Goal: Use online tool/utility: Utilize a website feature to perform a specific function

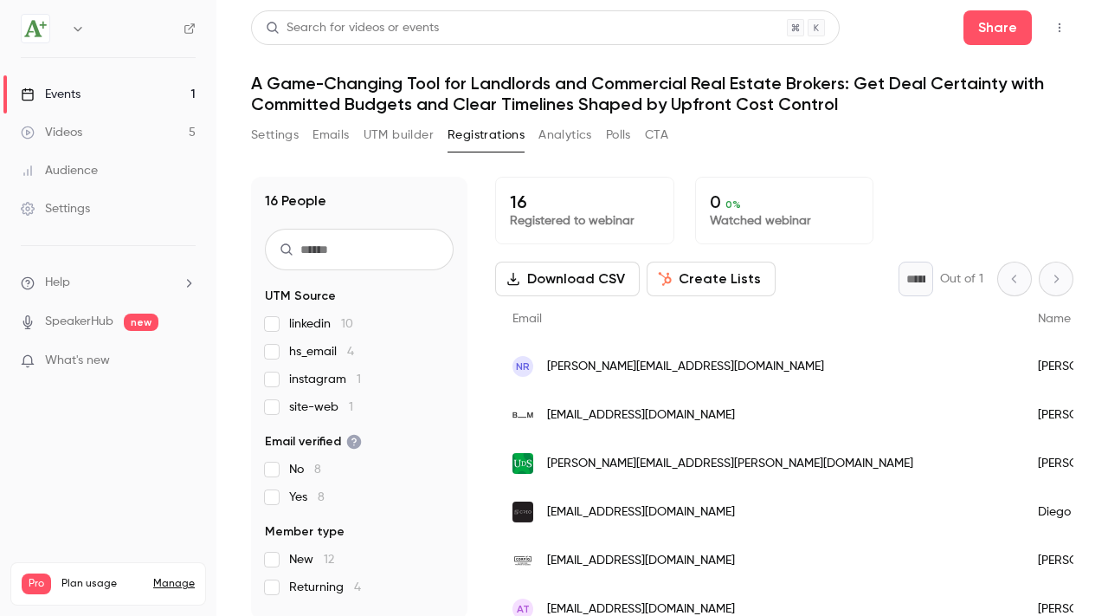
click at [910, 121] on div "Settings Emails UTM builder Registrations Analytics Polls CTA" at bounding box center [662, 138] width 823 height 35
click at [986, 22] on button "Share" at bounding box center [998, 27] width 68 height 35
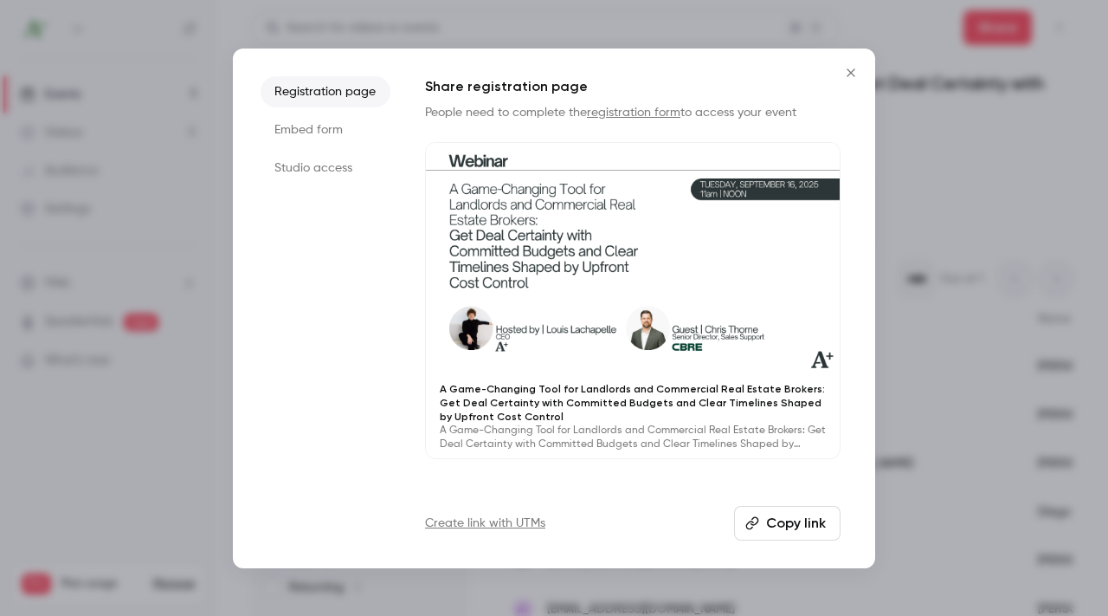
click at [343, 166] on li "Studio access" at bounding box center [326, 167] width 130 height 31
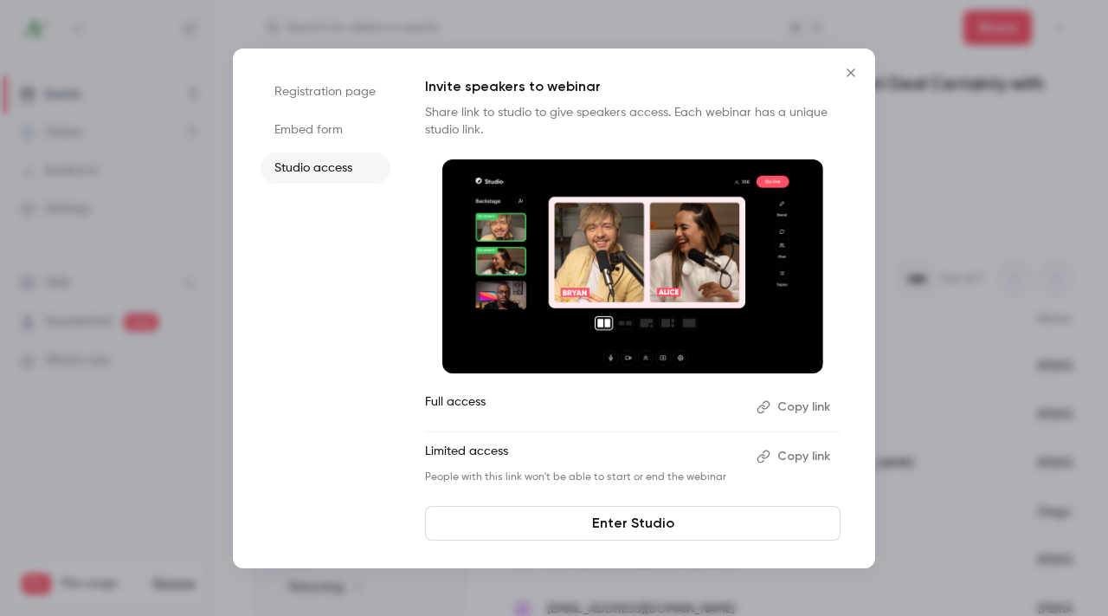
click at [331, 135] on li "Embed form" at bounding box center [326, 129] width 130 height 31
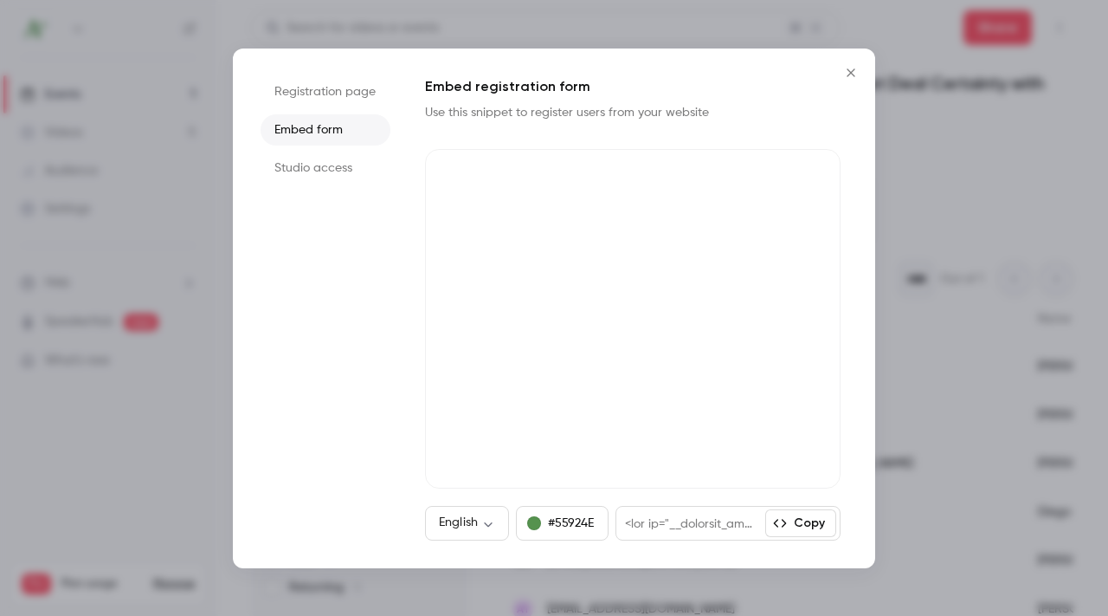
click at [845, 68] on icon "Close" at bounding box center [851, 73] width 21 height 14
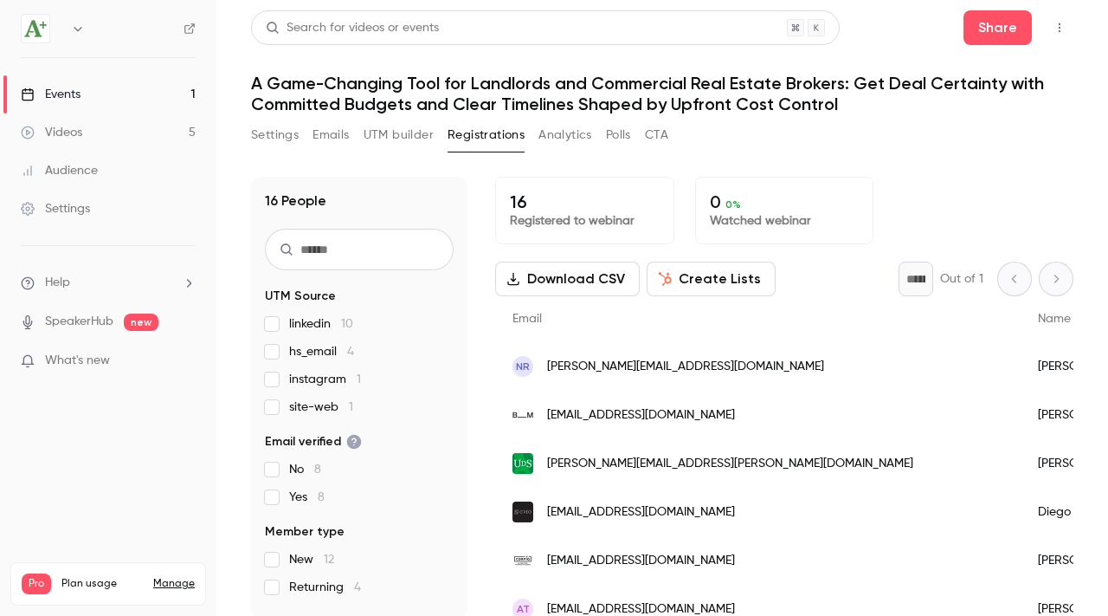
click at [393, 132] on button "UTM builder" at bounding box center [399, 135] width 70 height 28
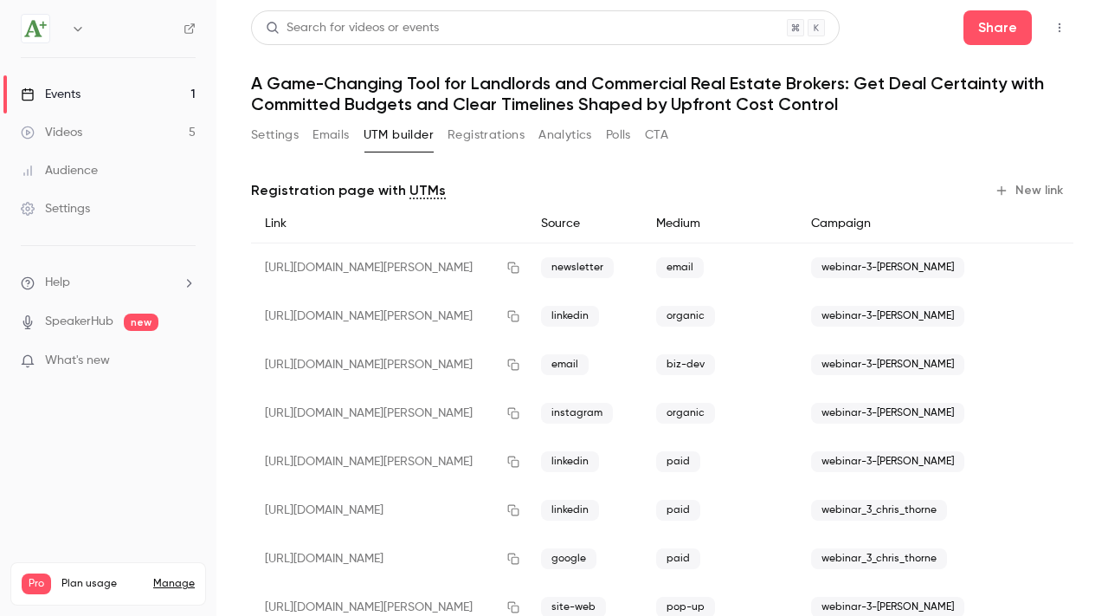
scroll to position [199, 0]
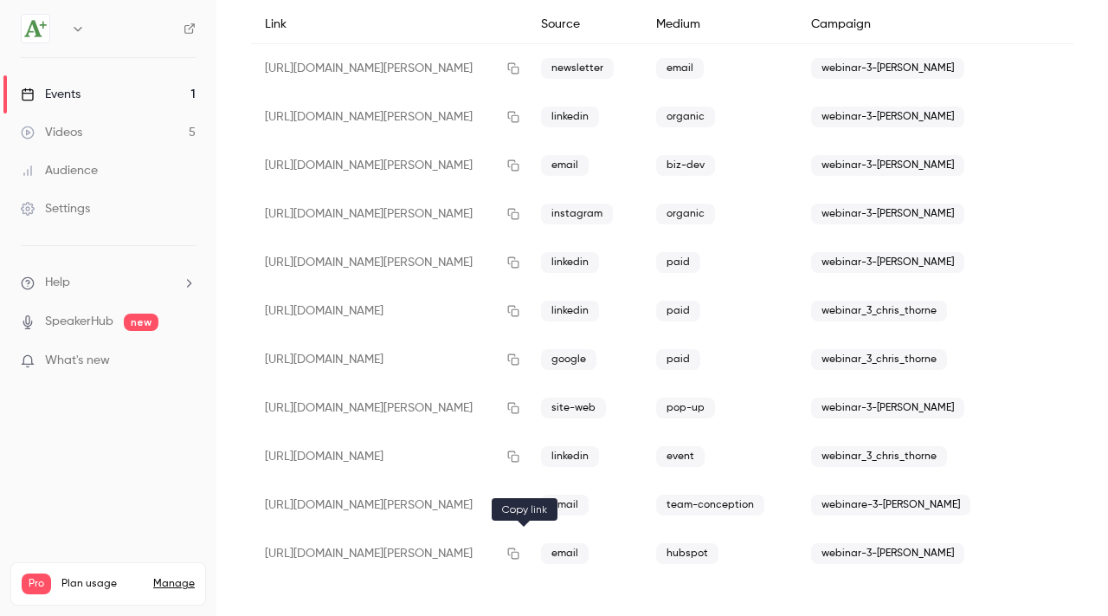
click at [520, 555] on icon "button" at bounding box center [514, 553] width 14 height 12
click at [520, 557] on icon "button" at bounding box center [514, 553] width 14 height 12
